Goal: Transaction & Acquisition: Purchase product/service

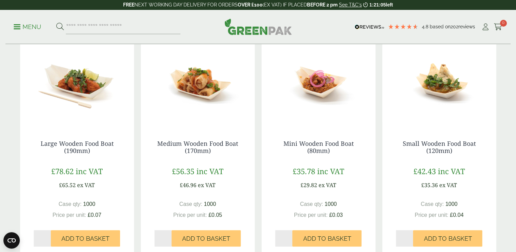
scroll to position [254, 0]
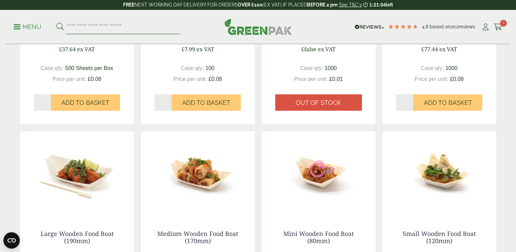
click at [136, 23] on input "search" at bounding box center [123, 27] width 115 height 14
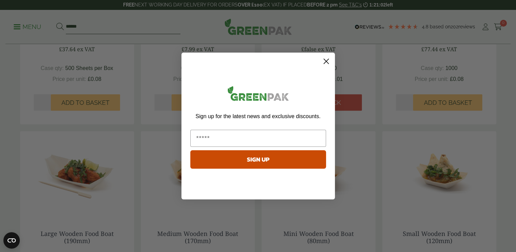
type input "*****"
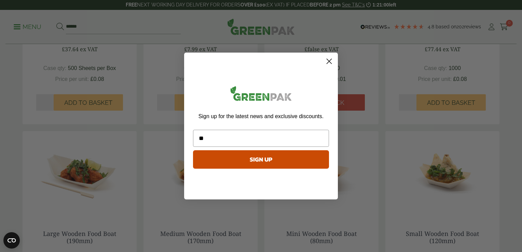
type input "*"
click at [333, 58] on circle "Close dialog" at bounding box center [328, 61] width 11 height 11
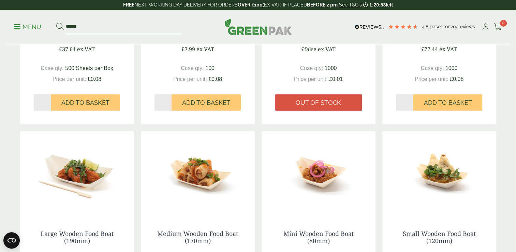
click at [95, 28] on input "*****" at bounding box center [123, 27] width 115 height 14
type input "**********"
click at [56, 23] on button at bounding box center [60, 27] width 8 height 9
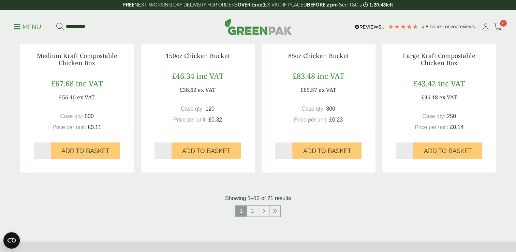
scroll to position [698, 0]
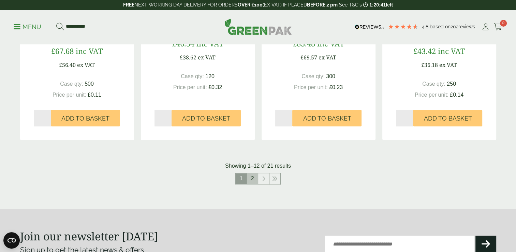
click at [254, 181] on link "2" at bounding box center [252, 178] width 11 height 11
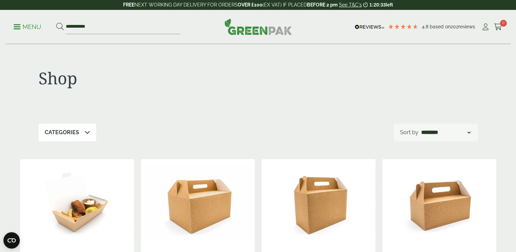
click at [17, 27] on p "Menu" at bounding box center [28, 27] width 28 height 8
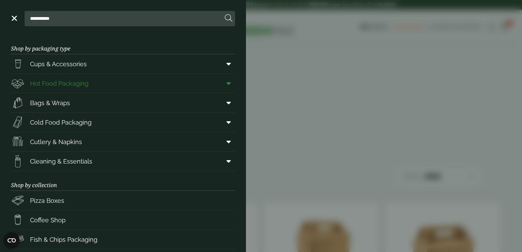
click at [59, 83] on span "Hot Food Packaging" at bounding box center [59, 83] width 58 height 9
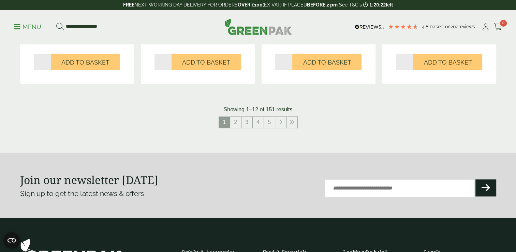
scroll to position [812, 0]
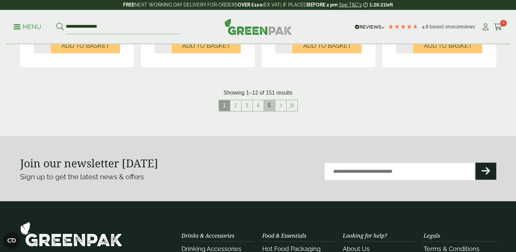
click at [273, 105] on link "5" at bounding box center [269, 105] width 11 height 11
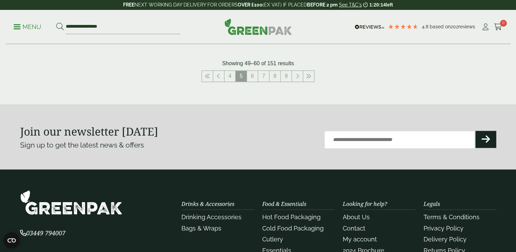
scroll to position [840, 0]
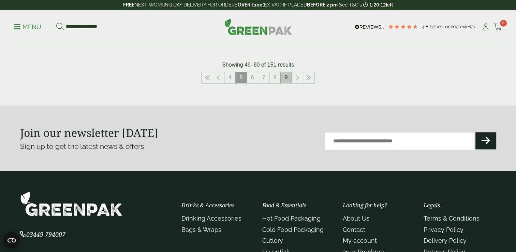
click at [287, 77] on link "9" at bounding box center [286, 77] width 11 height 11
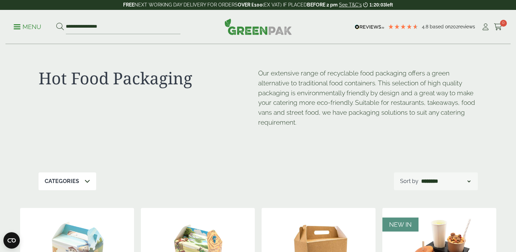
click at [85, 180] on icon at bounding box center [87, 180] width 5 height 5
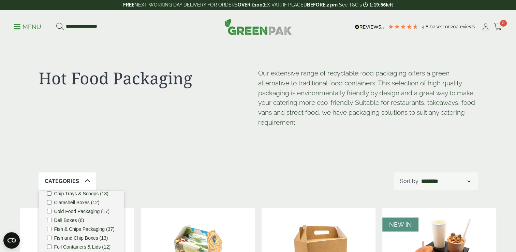
scroll to position [62, 0]
click at [73, 219] on label "Deli Boxes (6)" at bounding box center [69, 219] width 30 height 5
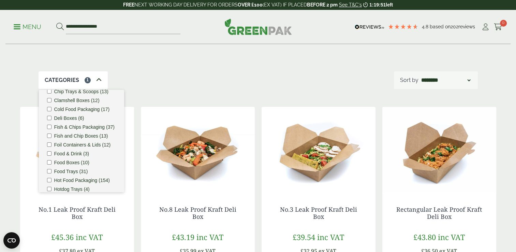
scroll to position [102, 0]
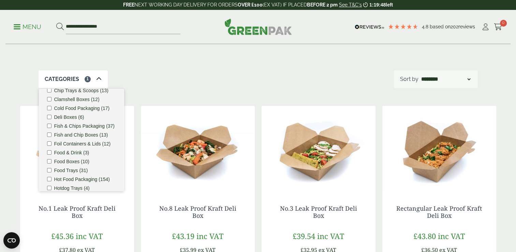
click at [352, 75] on div "Categories 1 Bagasse (22) Baguette Trays (2) Bestsellers (29) Burger Boxes (10)…" at bounding box center [259, 79] width 440 height 18
click at [194, 150] on img at bounding box center [198, 148] width 114 height 85
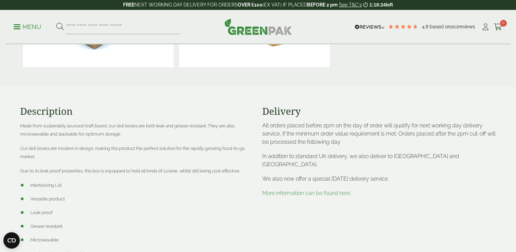
scroll to position [202, 0]
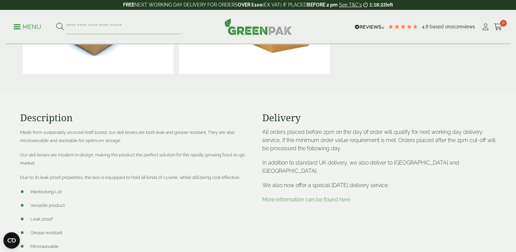
click at [300, 196] on link "More information can be found here." at bounding box center [307, 199] width 89 height 6
